Goal: Information Seeking & Learning: Learn about a topic

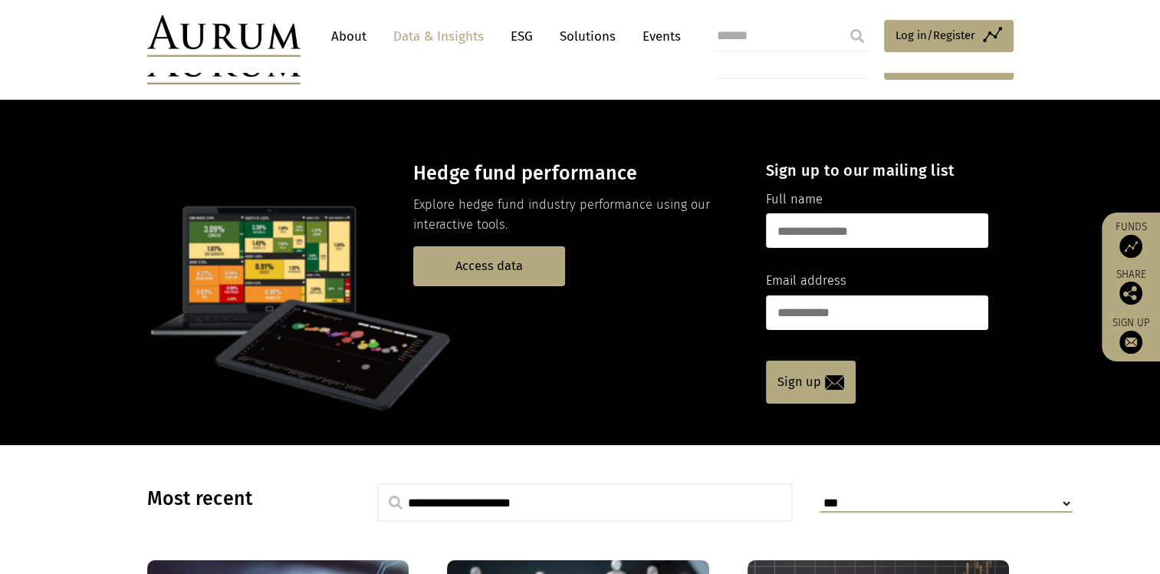
scroll to position [460, 0]
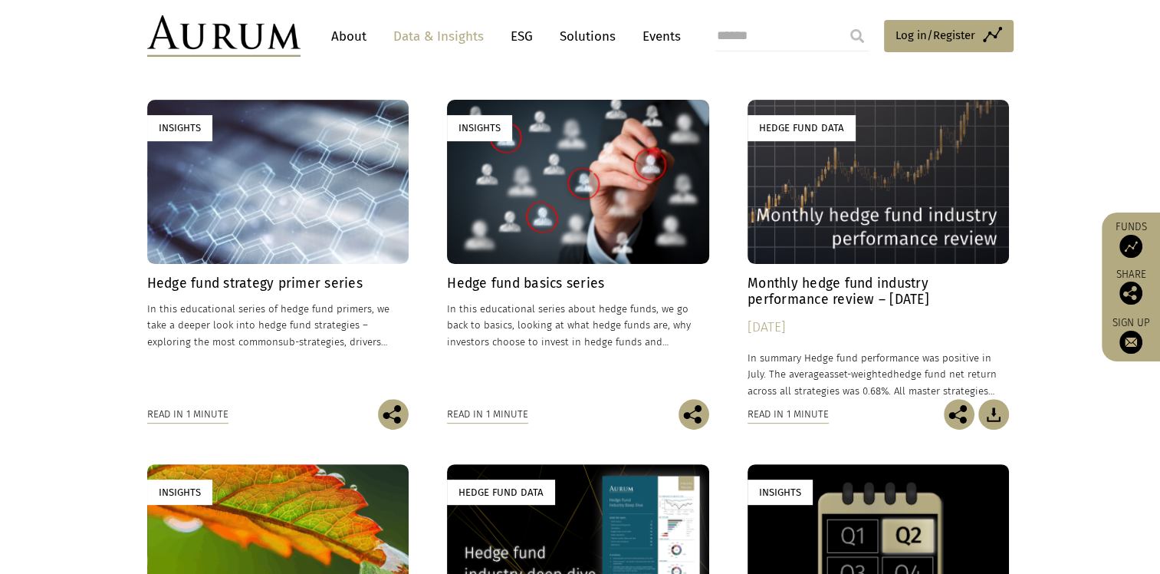
drag, startPoint x: 248, startPoint y: 207, endPoint x: 254, endPoint y: 214, distance: 8.7
click at [248, 207] on div "Insights" at bounding box center [278, 181] width 262 height 163
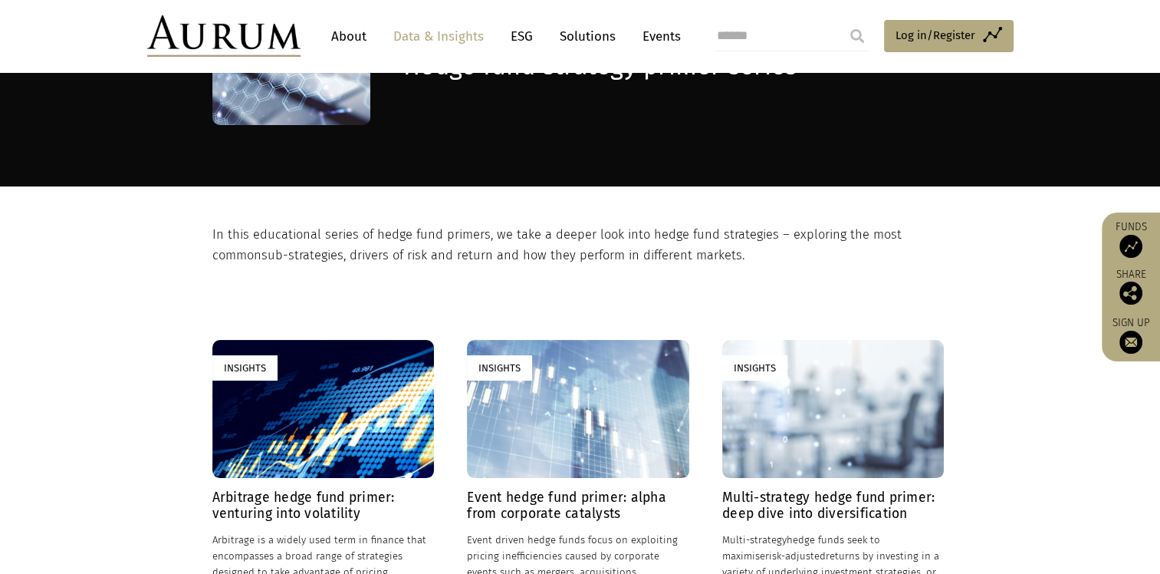
scroll to position [129, 0]
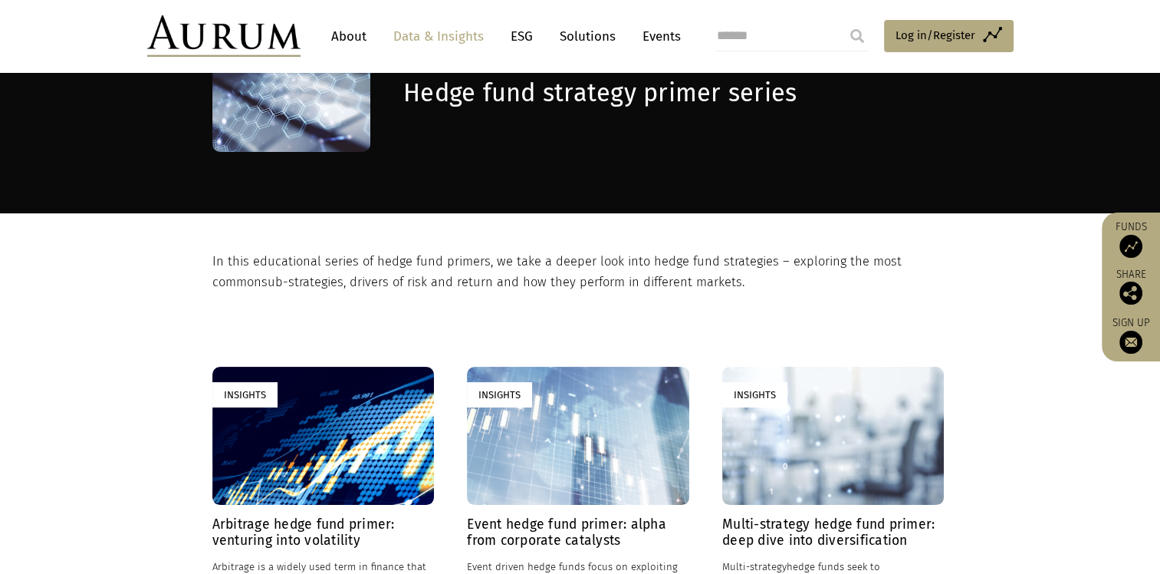
click at [361, 41] on link "About" at bounding box center [349, 36] width 51 height 28
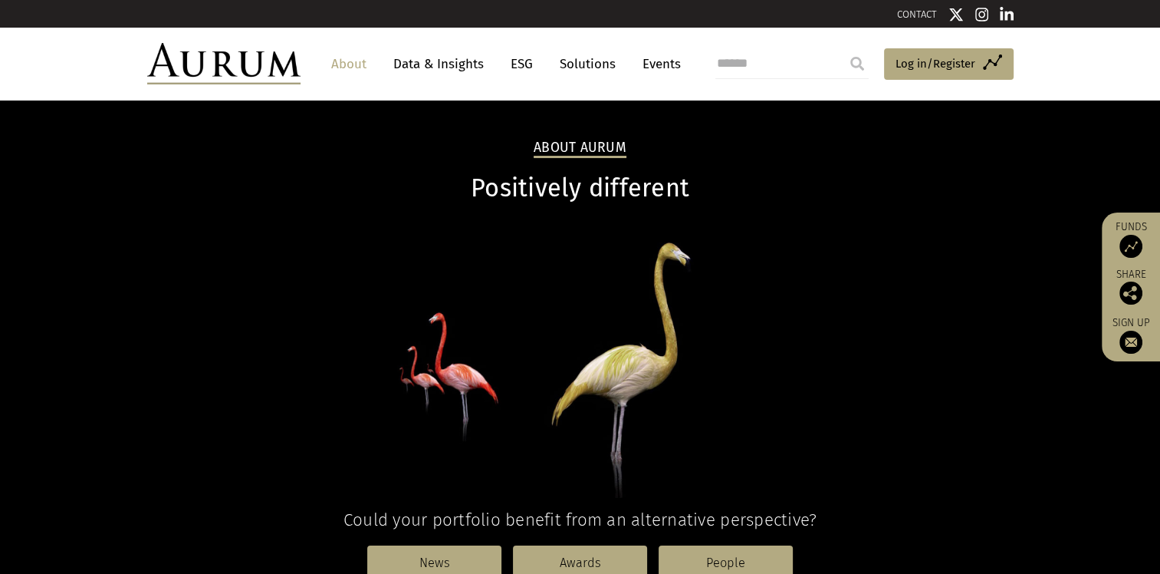
click at [450, 77] on link "Data & Insights" at bounding box center [439, 64] width 106 height 28
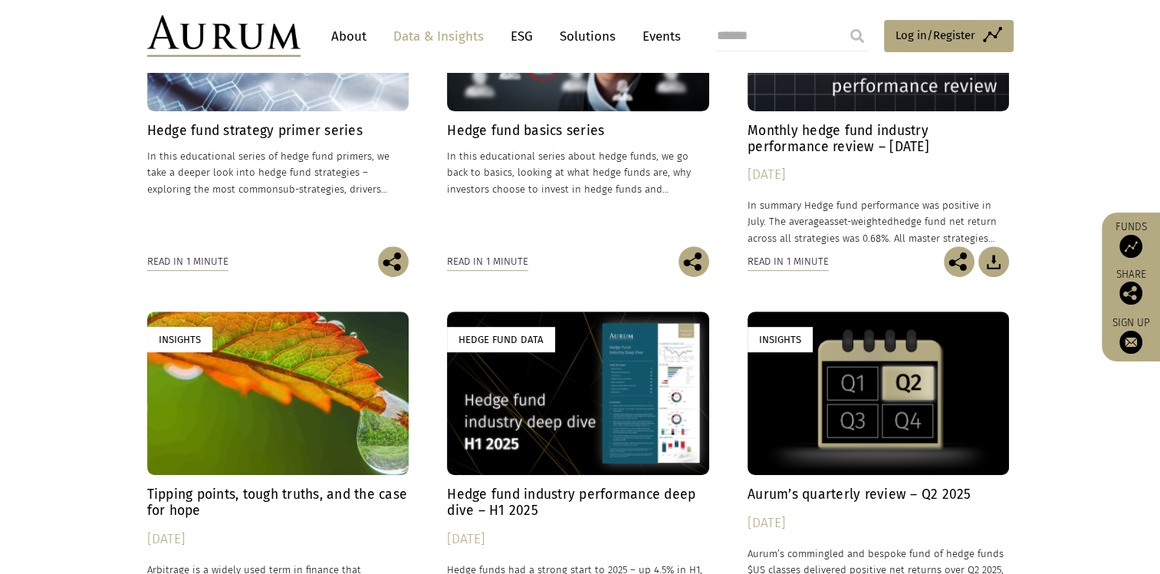
scroll to position [614, 0]
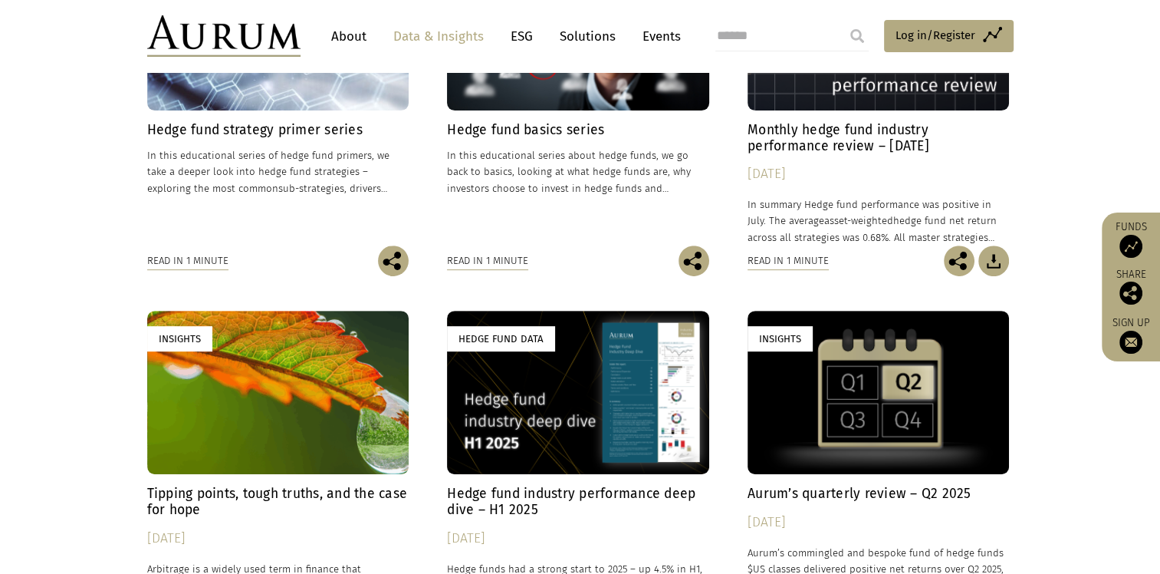
click at [883, 113] on link "Hedge Fund Data Monthly hedge fund industry performance review – [DATE] [DATE] …" at bounding box center [879, 95] width 262 height 298
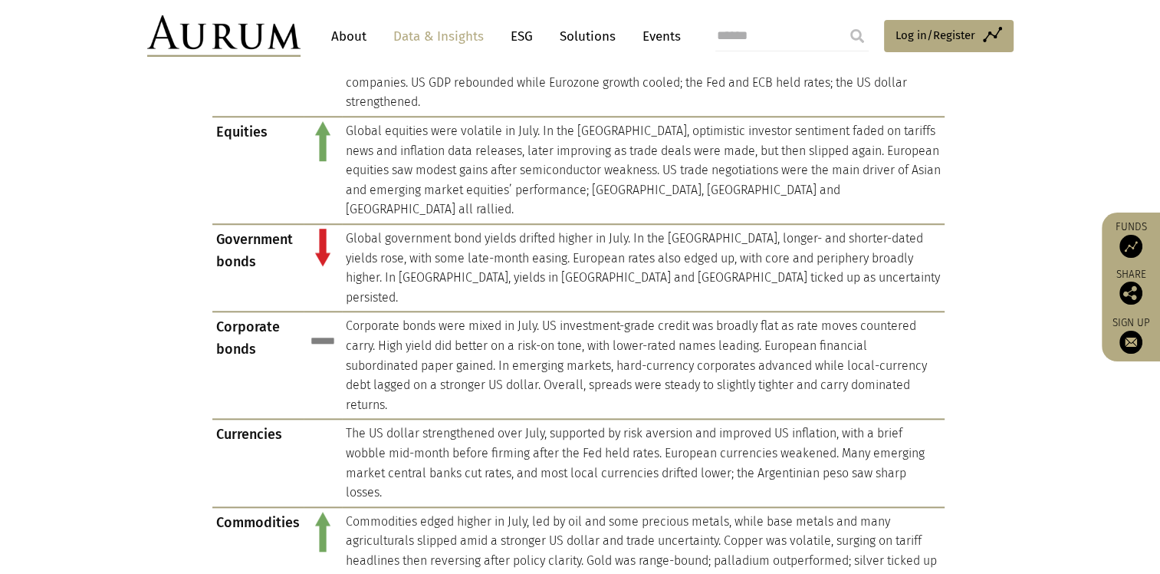
scroll to position [1841, 0]
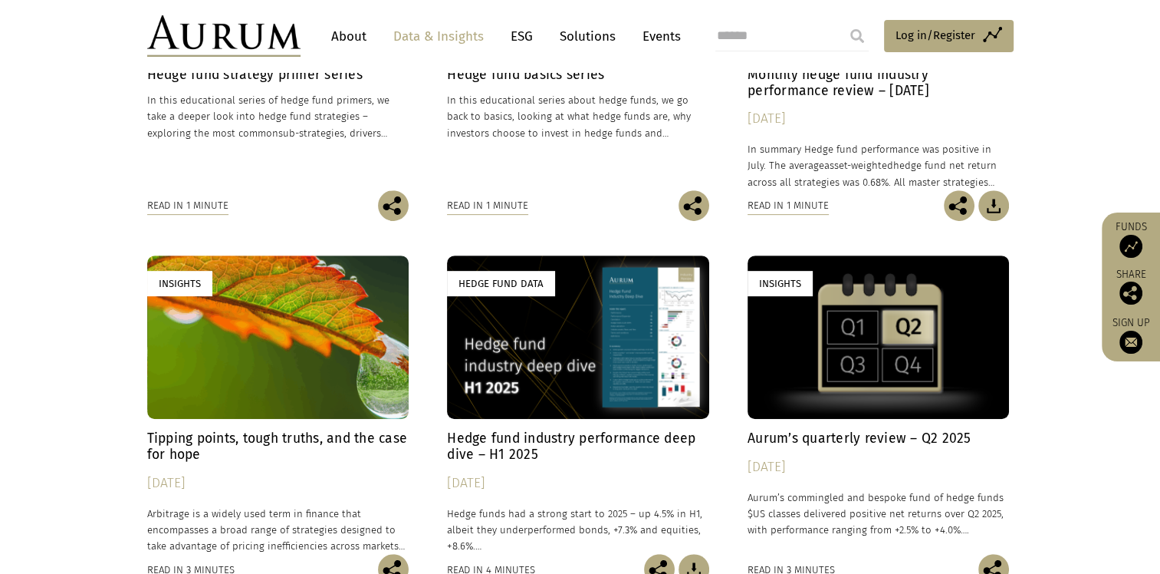
scroll to position [690, 0]
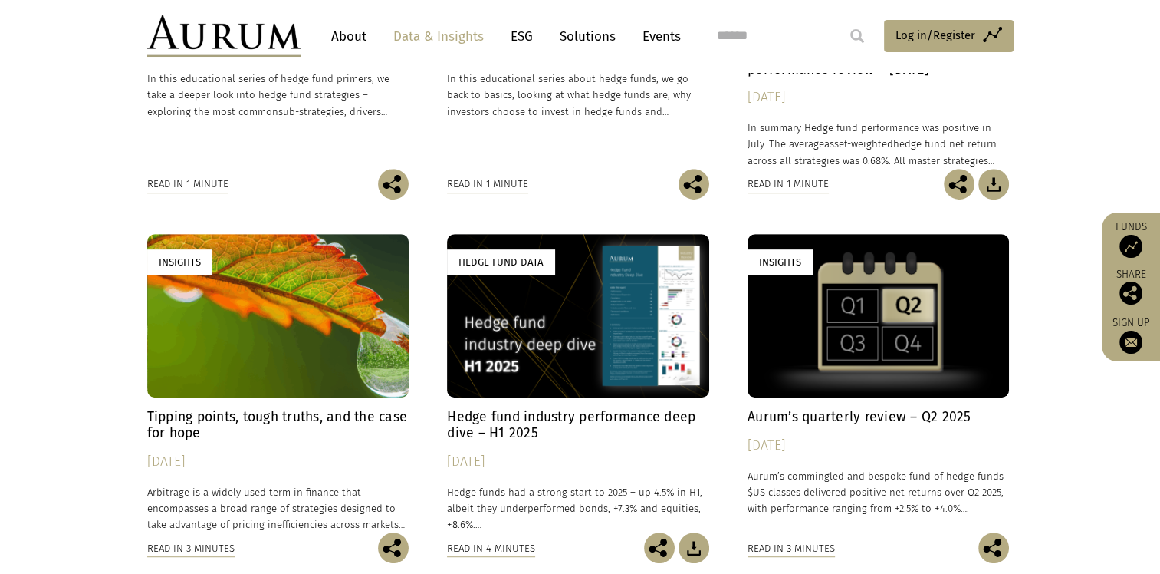
click at [566, 394] on div "Hedge Fund Data" at bounding box center [578, 315] width 262 height 163
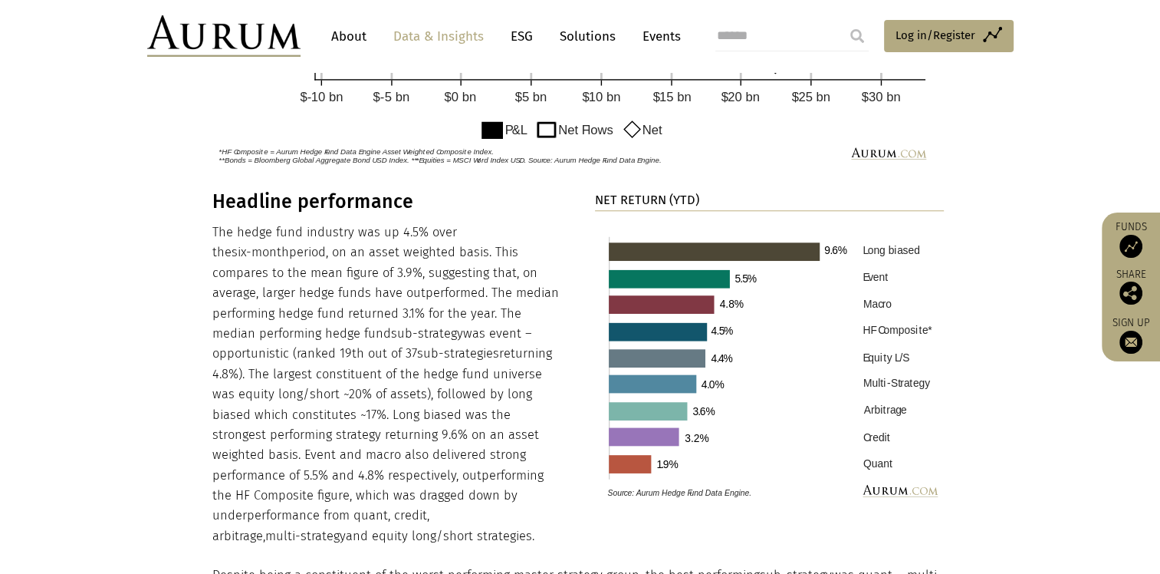
scroll to position [1534, 0]
